Goal: Download file/media

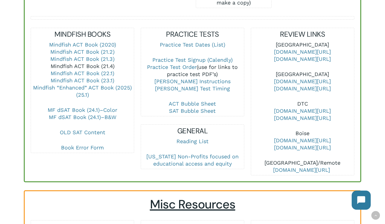
scroll to position [254, 0]
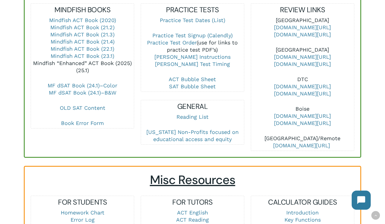
click at [86, 60] on link "Mindfish “Enhanced” ACT Book (2025) (25.1)" at bounding box center [82, 66] width 99 height 13
click at [103, 61] on link "Mindfish “Enhanced” ACT Book (2025) (25.1)" at bounding box center [82, 66] width 99 height 13
